Goal: Find specific page/section: Find specific page/section

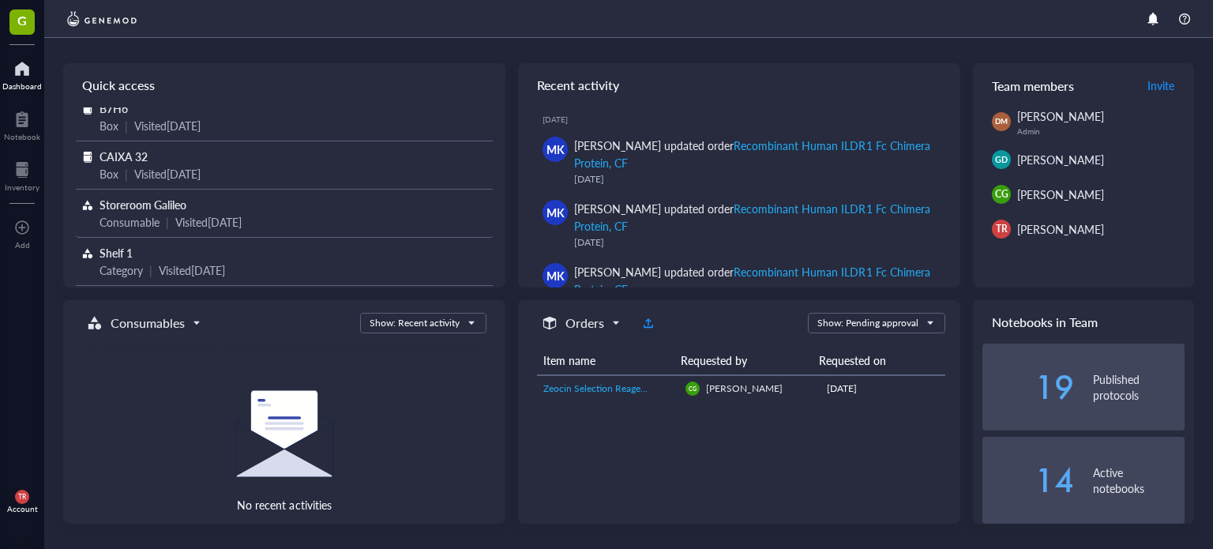
scroll to position [110, 0]
click at [636, 382] on span "Zeocin Selection Reagent" at bounding box center [597, 388] width 106 height 13
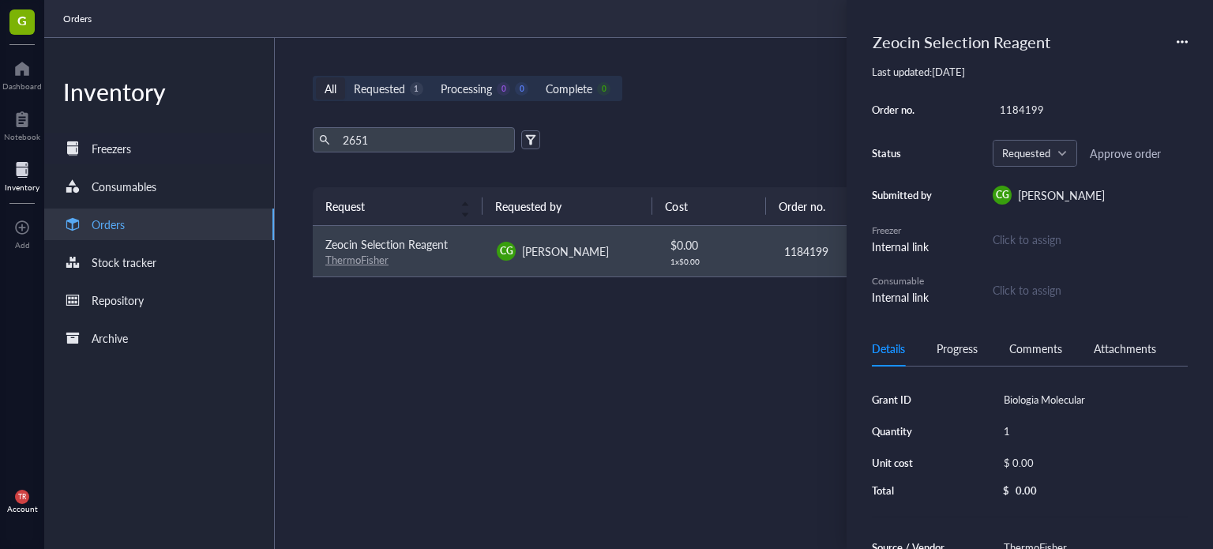
click at [122, 159] on div "Freezers" at bounding box center [159, 149] width 230 height 32
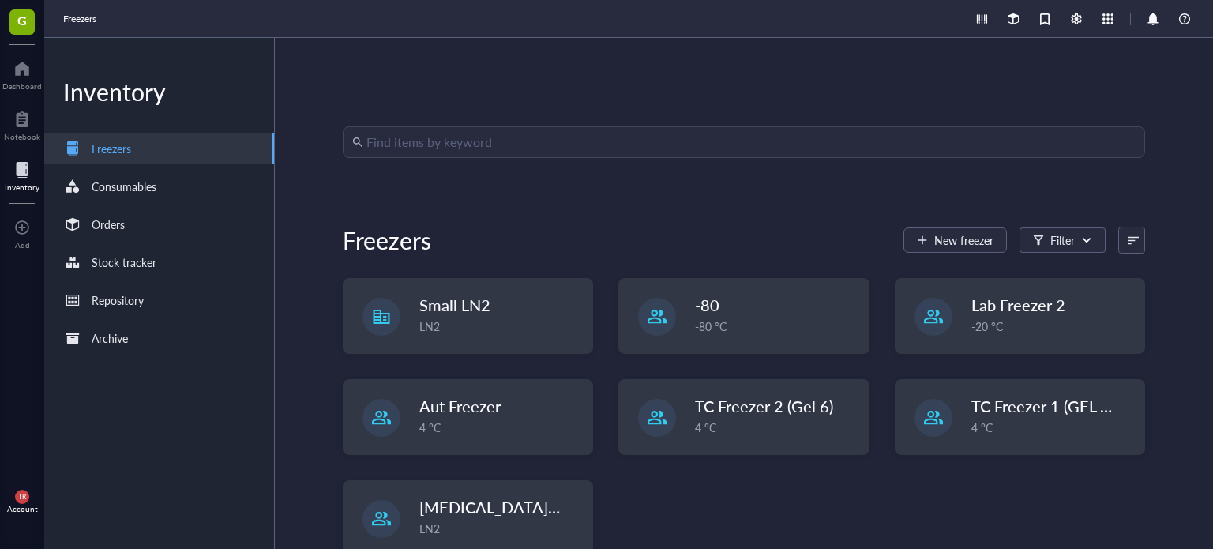
scroll to position [32, 0]
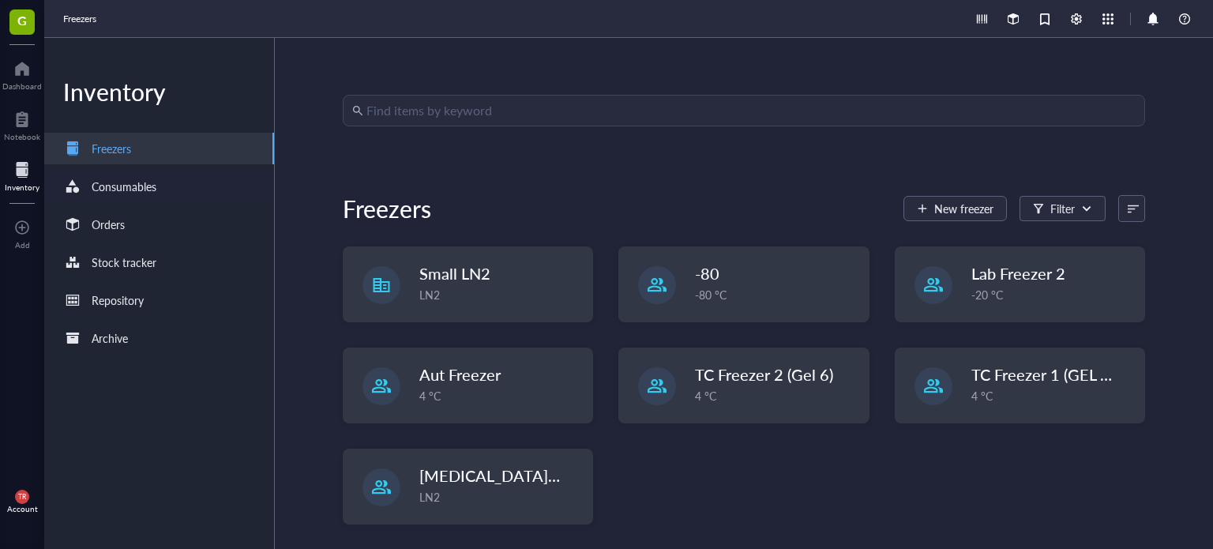
click at [168, 179] on div "Consumables" at bounding box center [159, 187] width 230 height 32
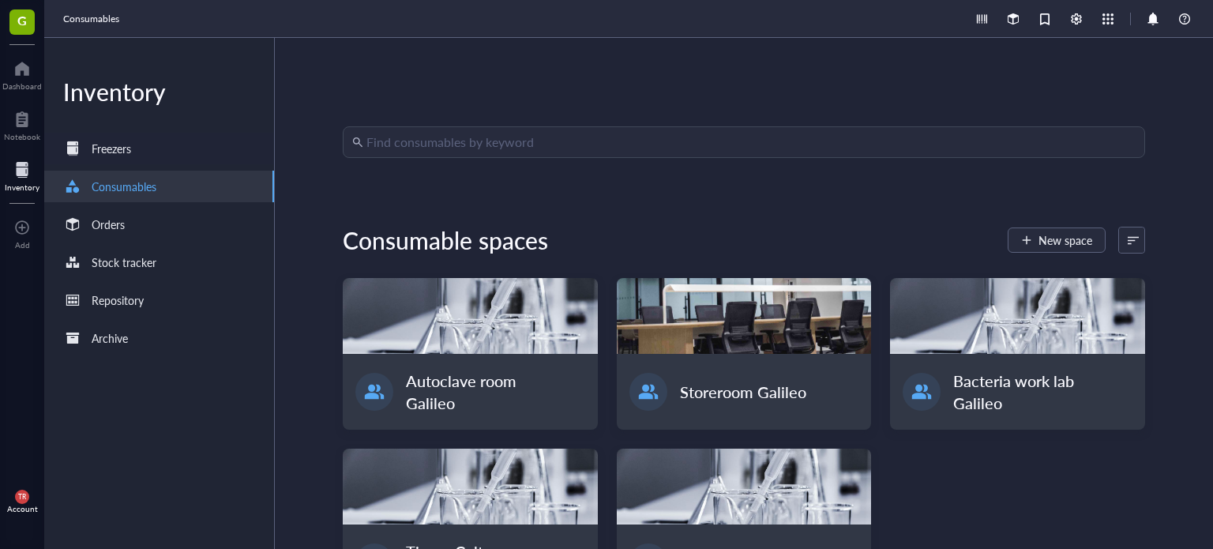
click at [122, 148] on div "Freezers" at bounding box center [112, 148] width 40 height 17
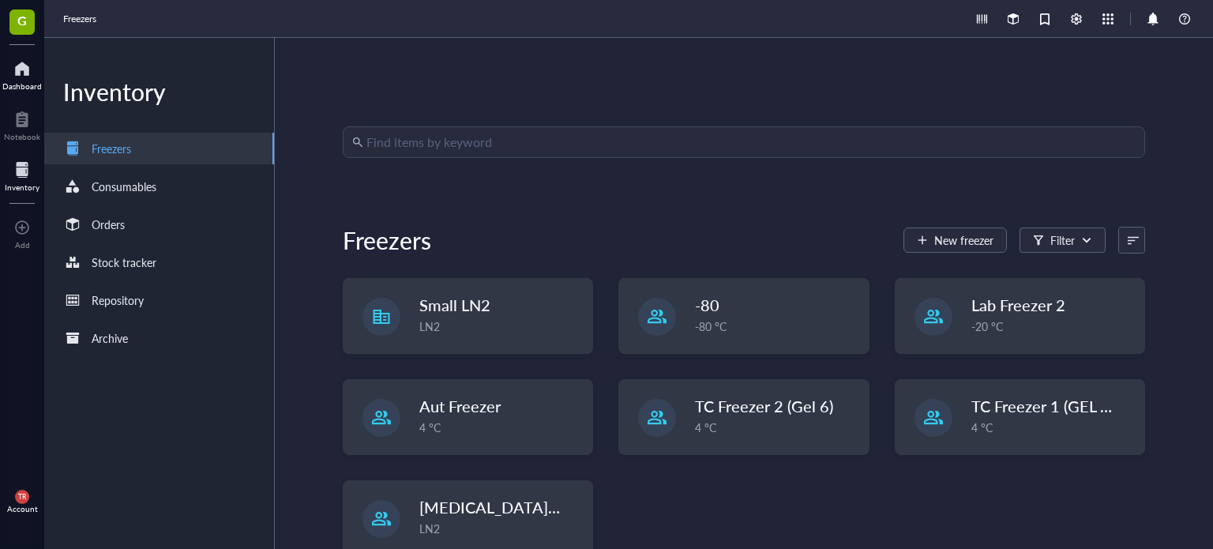
click at [14, 71] on div at bounding box center [22, 68] width 40 height 25
